Goal: Task Accomplishment & Management: Use online tool/utility

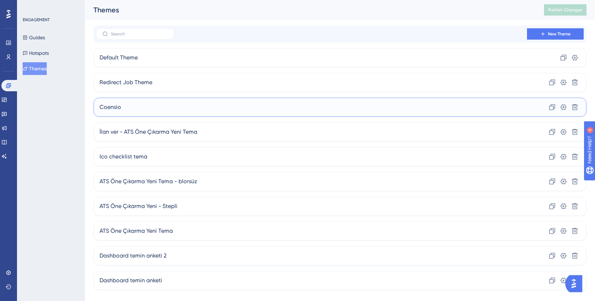
click at [114, 109] on span "Coensio" at bounding box center [111, 107] width 22 height 9
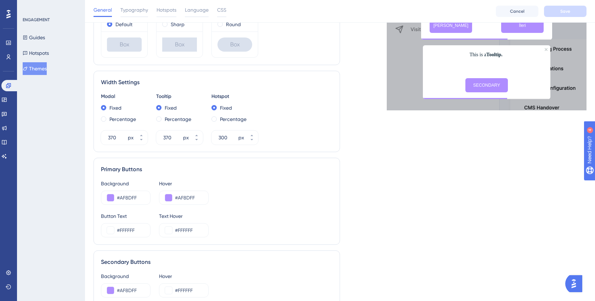
scroll to position [151, 0]
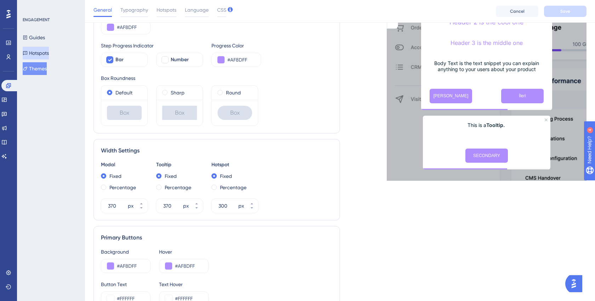
click at [37, 51] on button "Hotspots" at bounding box center [36, 53] width 26 height 13
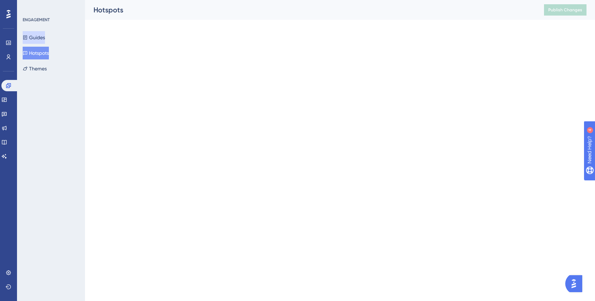
click at [37, 38] on button "Guides" at bounding box center [34, 37] width 22 height 13
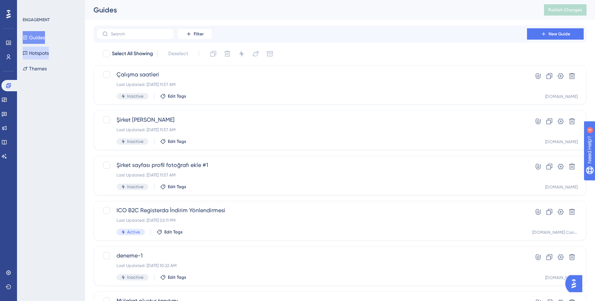
click at [38, 55] on button "Hotspots" at bounding box center [36, 53] width 26 height 13
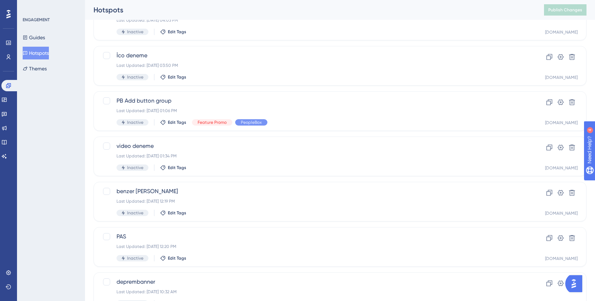
scroll to position [248, 0]
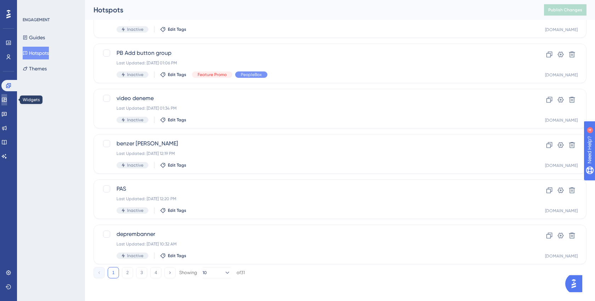
click at [6, 100] on icon at bounding box center [4, 100] width 5 height 4
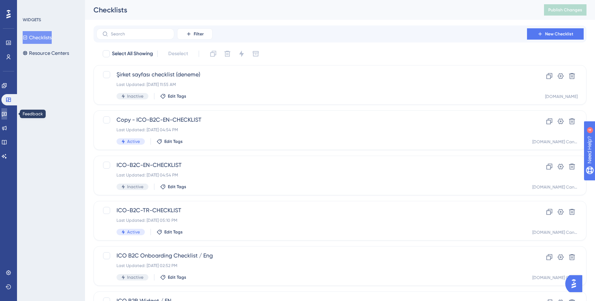
click at [7, 118] on link at bounding box center [4, 113] width 6 height 11
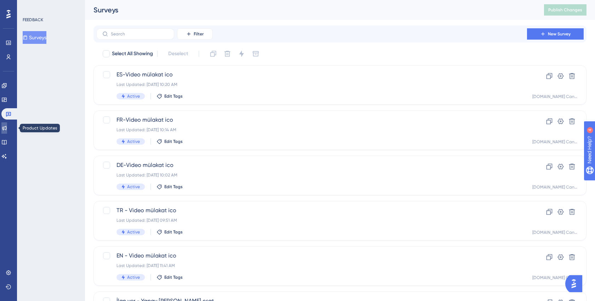
click at [7, 126] on icon at bounding box center [4, 128] width 6 height 6
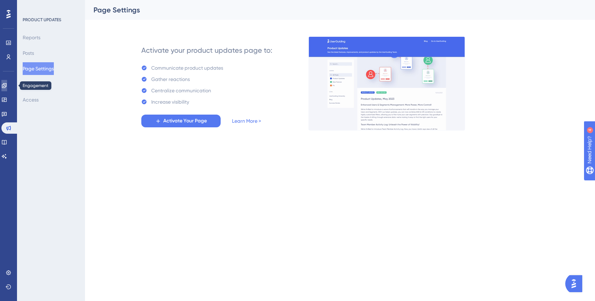
click at [7, 84] on icon at bounding box center [4, 86] width 6 height 6
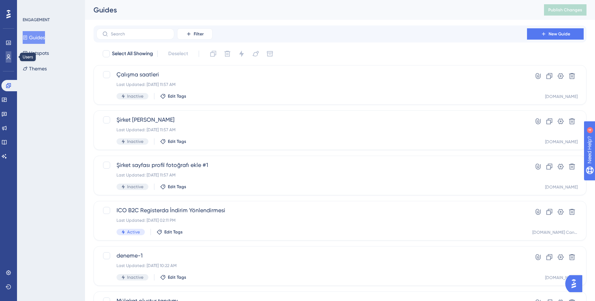
click at [11, 60] on icon at bounding box center [9, 57] width 6 height 6
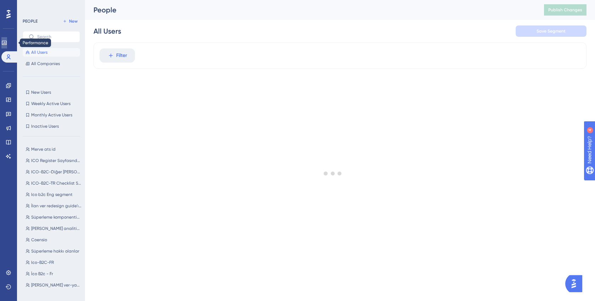
click at [6, 41] on icon at bounding box center [4, 43] width 5 height 4
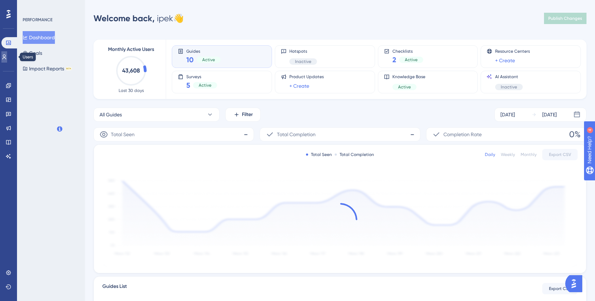
click at [7, 52] on link at bounding box center [4, 56] width 6 height 11
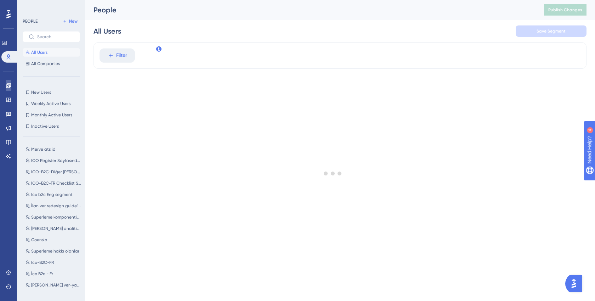
click at [6, 88] on icon at bounding box center [9, 86] width 6 height 6
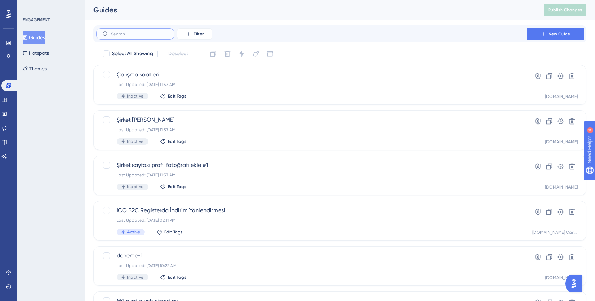
click at [148, 32] on input "text" at bounding box center [139, 34] width 57 height 5
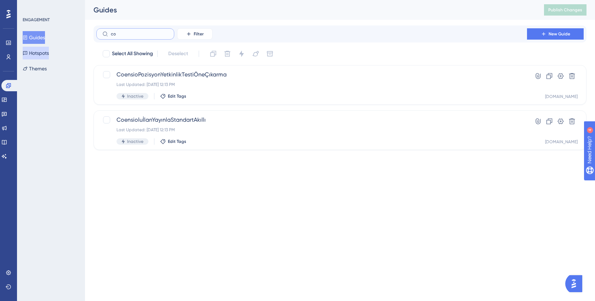
type input "c"
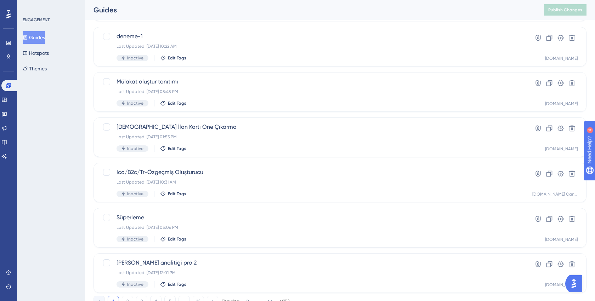
scroll to position [248, 0]
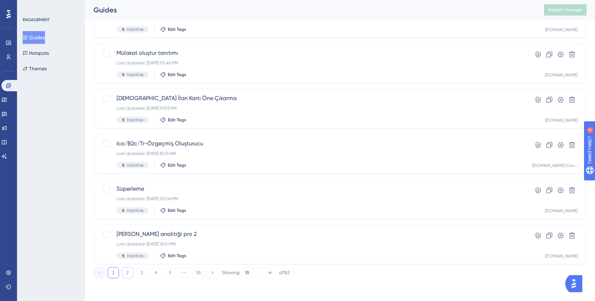
click at [125, 275] on button "2" at bounding box center [127, 272] width 11 height 11
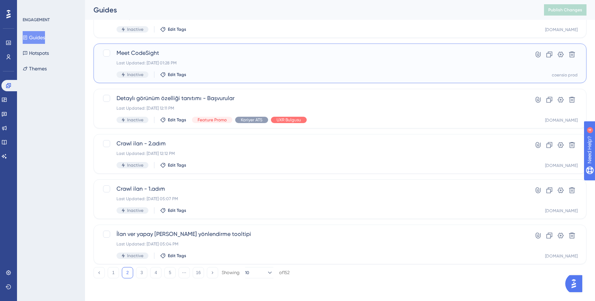
click at [136, 51] on span "Meet CodeSight" at bounding box center [312, 53] width 390 height 9
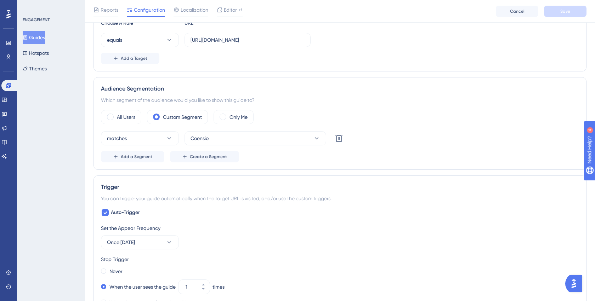
scroll to position [198, 0]
click at [6, 57] on link at bounding box center [9, 56] width 6 height 11
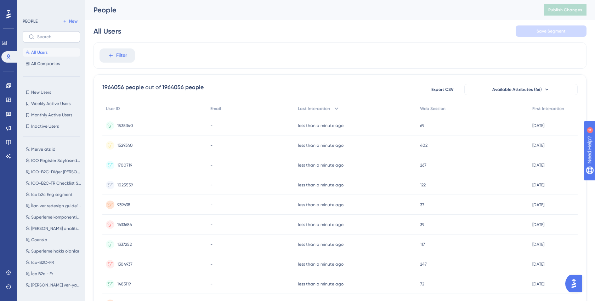
click at [35, 35] on label at bounding box center [51, 36] width 57 height 11
click at [37, 35] on input "text" at bounding box center [55, 36] width 37 height 5
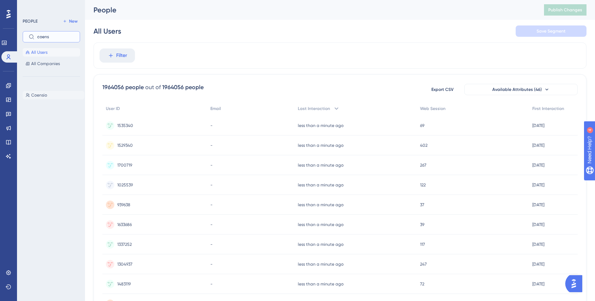
type input "coens"
click at [43, 94] on span "Coensio" at bounding box center [39, 95] width 16 height 6
